Goal: Information Seeking & Learning: Learn about a topic

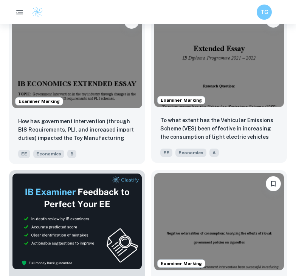
scroll to position [290, 0]
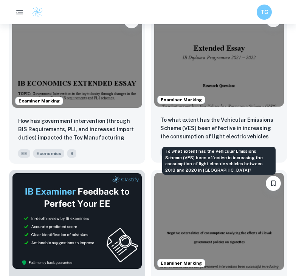
click at [211, 121] on p "To what extent has the Vehicular Emissions Scheme (VES) been effective in incre…" at bounding box center [219, 129] width 118 height 26
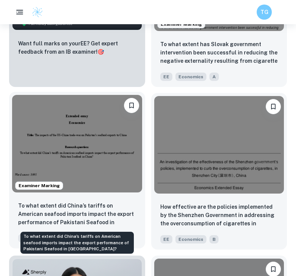
scroll to position [528, 0]
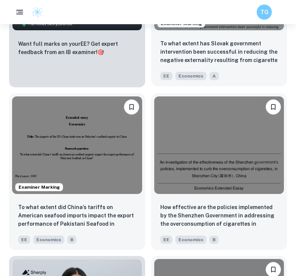
click at [237, 37] on div "To what extent has Slovak government intervention been successful in reducing t…" at bounding box center [219, 59] width 136 height 53
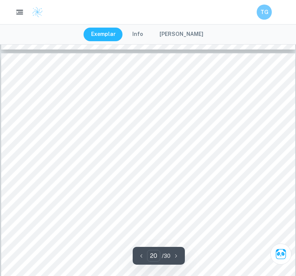
scroll to position [7476, 0]
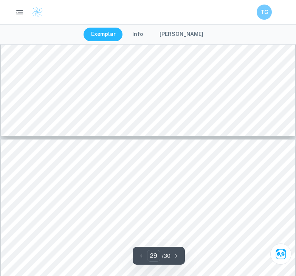
type input "28"
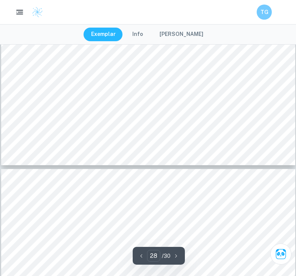
scroll to position [10906, 0]
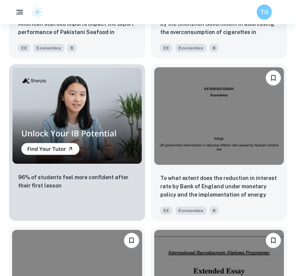
scroll to position [720, 0]
